Goal: Transaction & Acquisition: Book appointment/travel/reservation

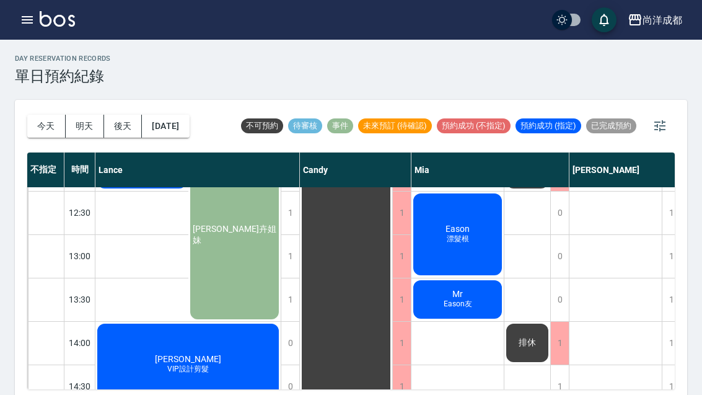
scroll to position [220, 0]
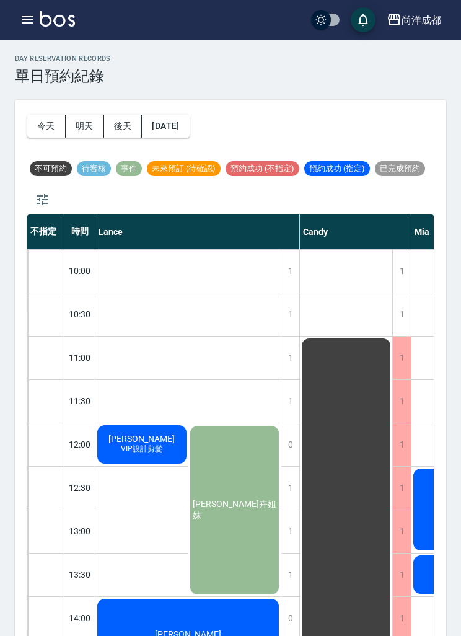
click at [149, 447] on span "VIP設計剪髮" at bounding box center [141, 449] width 46 height 11
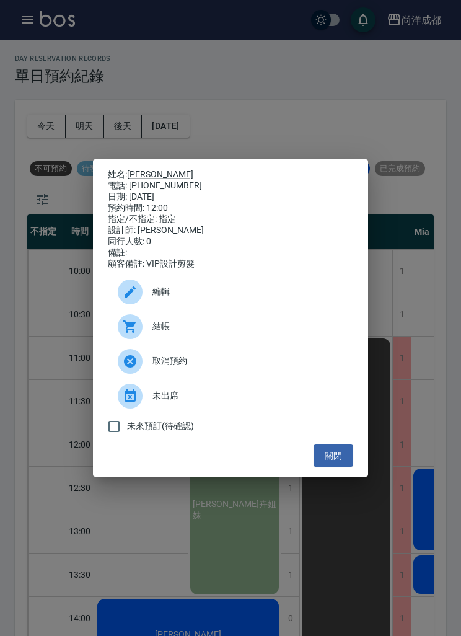
click at [348, 576] on div "姓名: [PERSON_NAME]: [PHONE_NUMBER] 日期: [DATE] 預約時間: 12:00 指定/不指定: 指定 設計師: [PERSO…" at bounding box center [230, 318] width 461 height 636
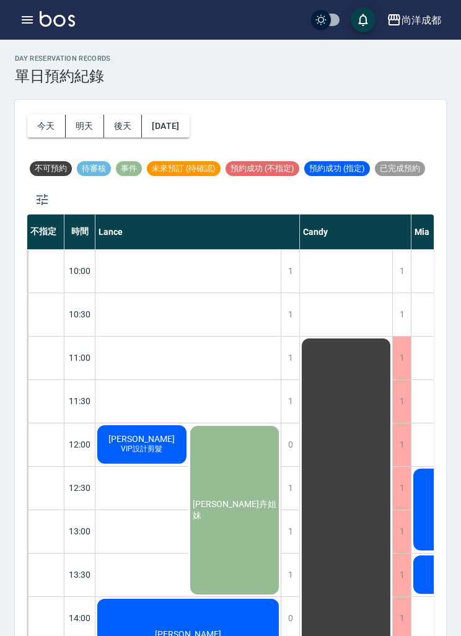
click at [240, 529] on div "[PERSON_NAME]卉姐妹" at bounding box center [234, 510] width 93 height 172
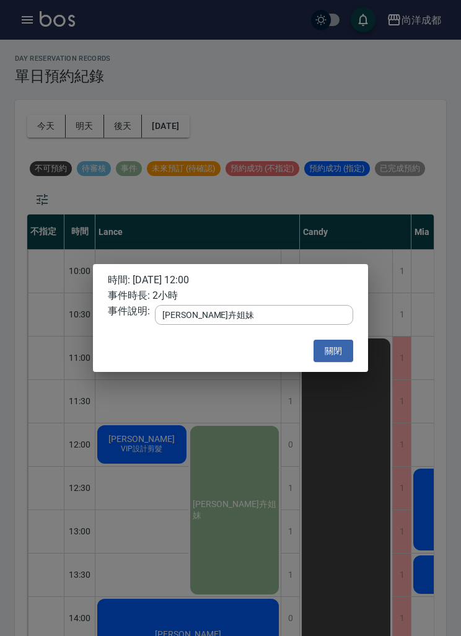
click at [85, 492] on div "時間: [DATE] 12:00 事件時長: 2小時 事件說明: [PERSON_NAME]姐妹 x ​ 關閉" at bounding box center [230, 318] width 461 height 636
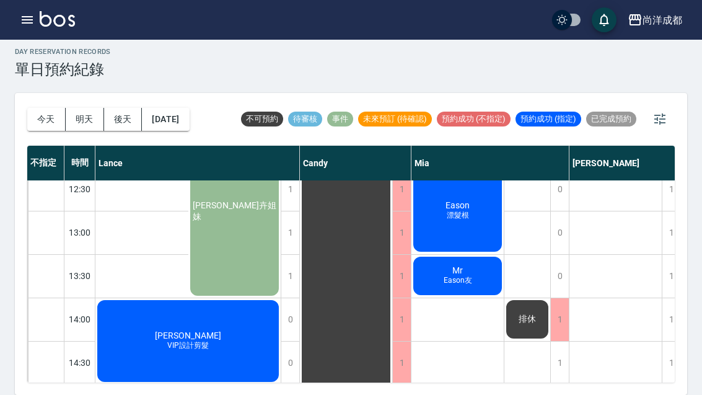
scroll to position [232, 0]
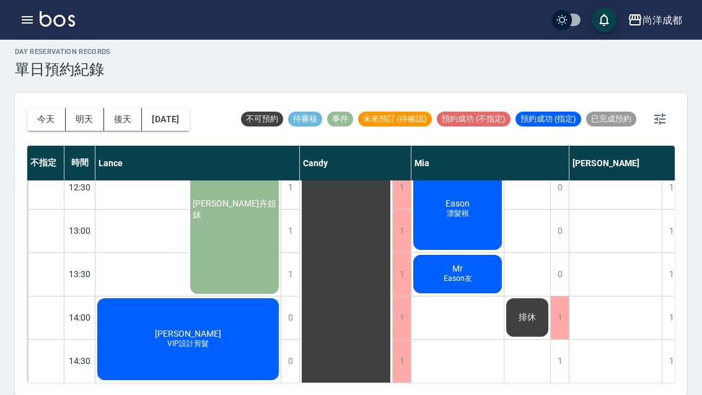
click at [116, 165] on div "林廷宇 VIP設計剪髮" at bounding box center [141, 144] width 93 height 42
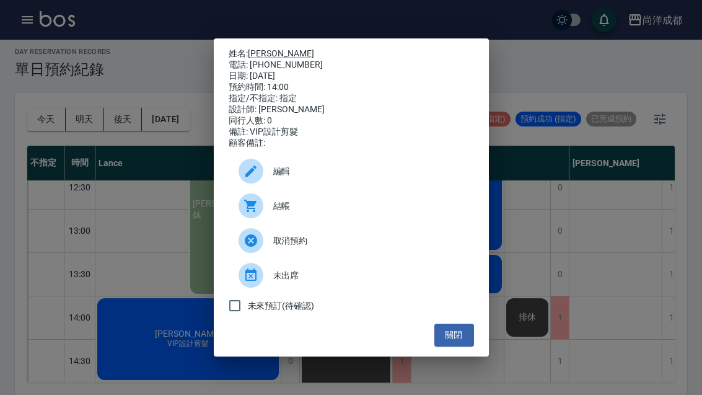
click at [459, 346] on button "關閉" at bounding box center [454, 334] width 40 height 23
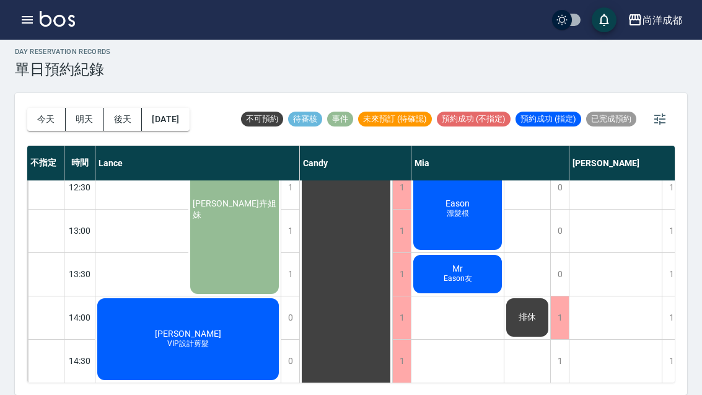
click at [54, 146] on div "不指定" at bounding box center [45, 163] width 37 height 35
click at [56, 108] on button "今天" at bounding box center [46, 119] width 38 height 23
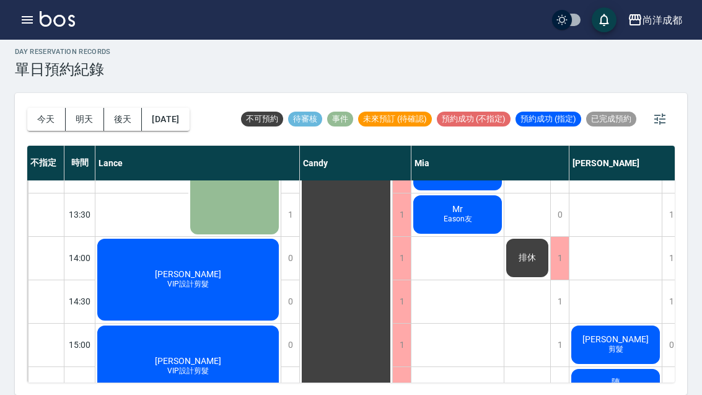
scroll to position [291, 0]
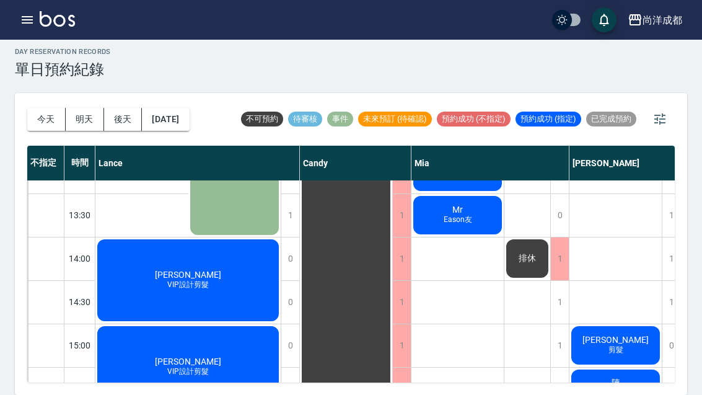
click at [49, 324] on div at bounding box center [46, 345] width 36 height 43
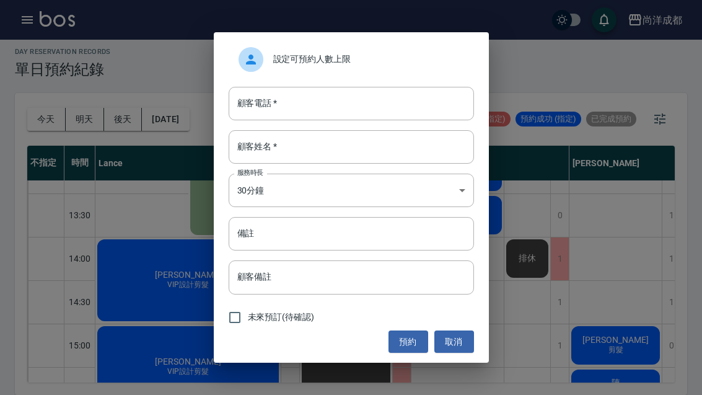
click at [302, 100] on input "顧客電話   *" at bounding box center [351, 103] width 245 height 33
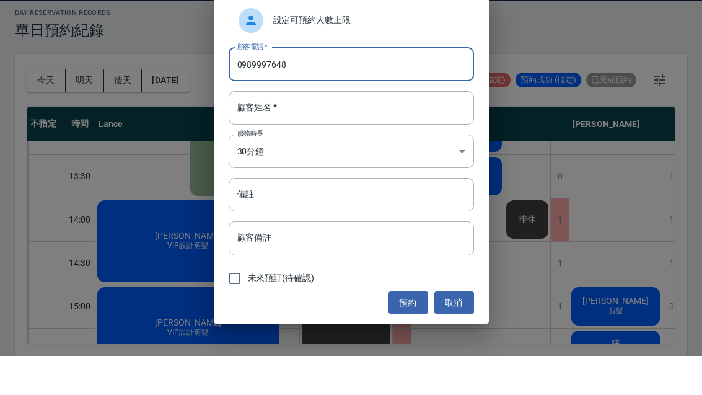
type input "0989997648"
click at [338, 130] on input "顧客姓名   *" at bounding box center [351, 146] width 245 height 33
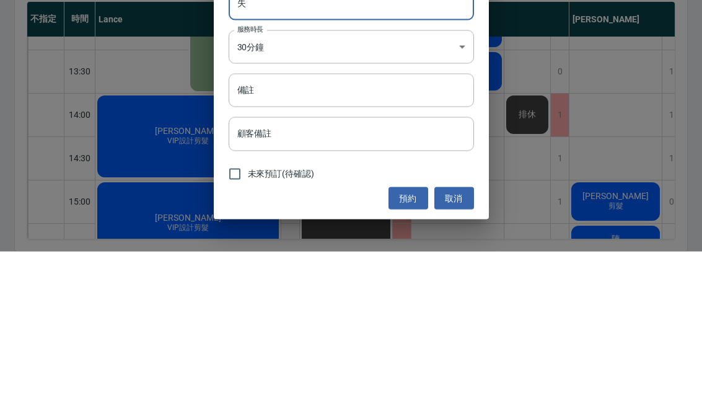
type input "失"
click at [302, 217] on input "備註" at bounding box center [351, 233] width 245 height 33
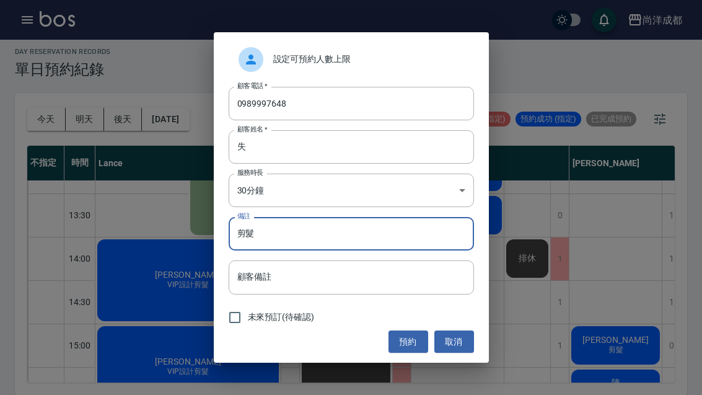
type input "剪髮"
click at [408, 343] on button "預約" at bounding box center [409, 341] width 40 height 23
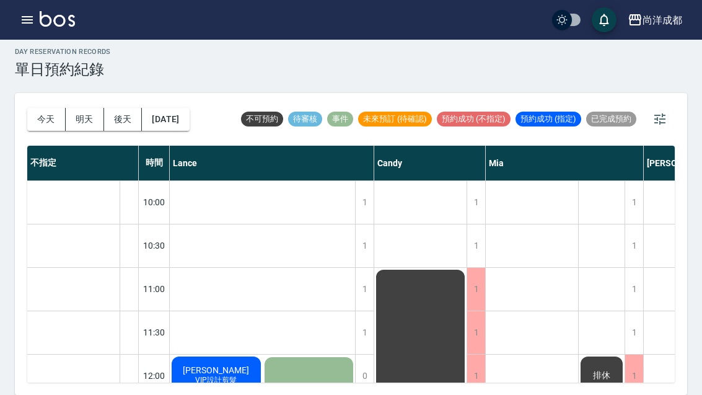
scroll to position [0, 0]
